Goal: Use online tool/utility: Use online tool/utility

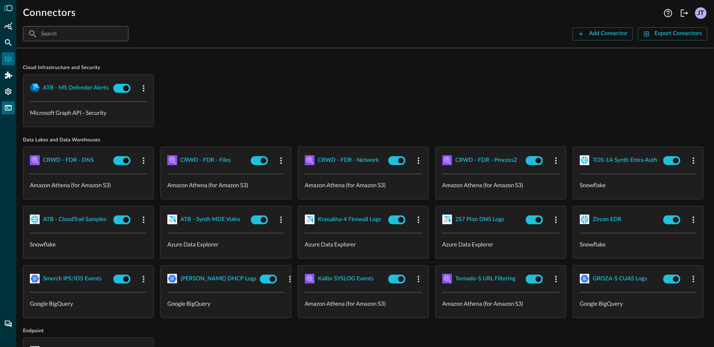
click at [10, 105] on icon "FSQL" at bounding box center [8, 108] width 8 height 8
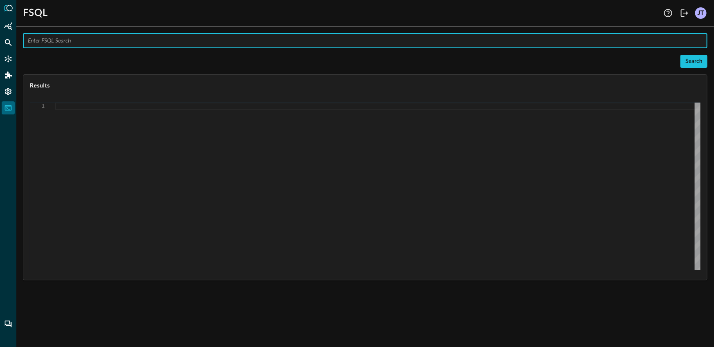
click at [156, 42] on input "text" at bounding box center [368, 40] width 680 height 15
type input "QUERY user_inventory.user.ldap_person.*"
click at [680, 65] on div "Search" at bounding box center [365, 61] width 685 height 13
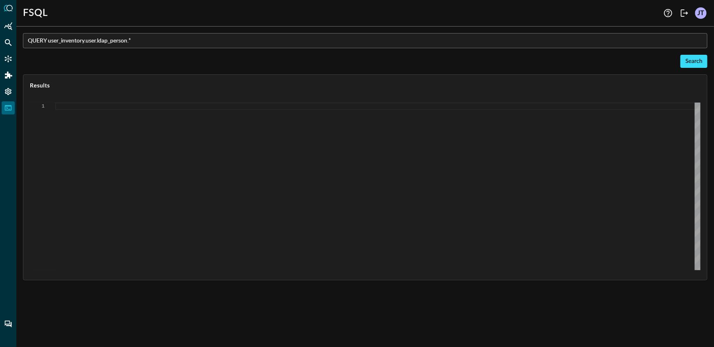
click at [694, 58] on div "Search" at bounding box center [693, 61] width 17 height 10
type textarea "{ "response": [ { "status": "connected" }, { "command": "QUERY" }, { "search_id…"
